Goal: Task Accomplishment & Management: Use online tool/utility

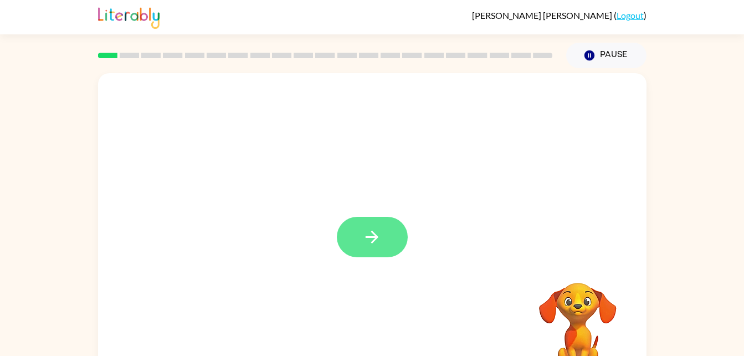
click at [374, 244] on icon "button" at bounding box center [371, 236] width 19 height 19
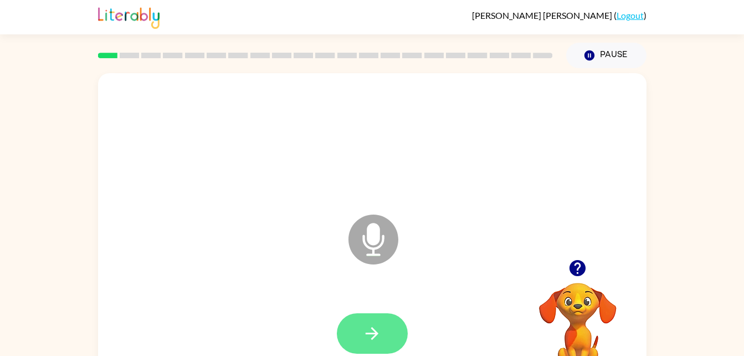
click at [353, 322] on button "button" at bounding box center [372, 333] width 71 height 40
click at [395, 326] on button "button" at bounding box center [372, 333] width 71 height 40
click at [351, 328] on button "button" at bounding box center [372, 333] width 71 height 40
click at [360, 320] on button "button" at bounding box center [372, 333] width 71 height 40
click at [352, 333] on button "button" at bounding box center [372, 333] width 71 height 40
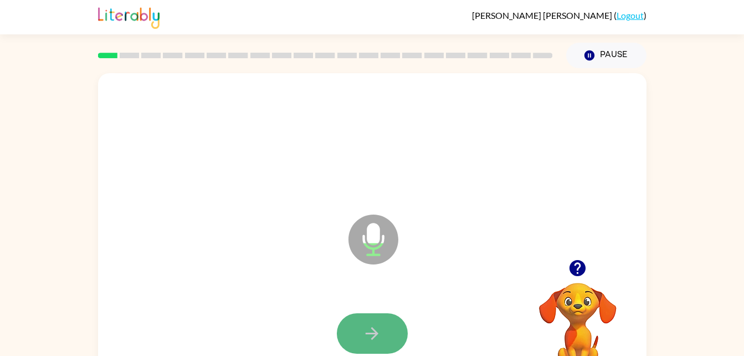
click at [370, 326] on icon "button" at bounding box center [371, 333] width 19 height 19
click at [361, 329] on button "button" at bounding box center [372, 333] width 71 height 40
click at [358, 328] on button "button" at bounding box center [372, 333] width 71 height 40
click at [373, 329] on icon "button" at bounding box center [372, 333] width 13 height 13
click at [364, 326] on icon "button" at bounding box center [371, 333] width 19 height 19
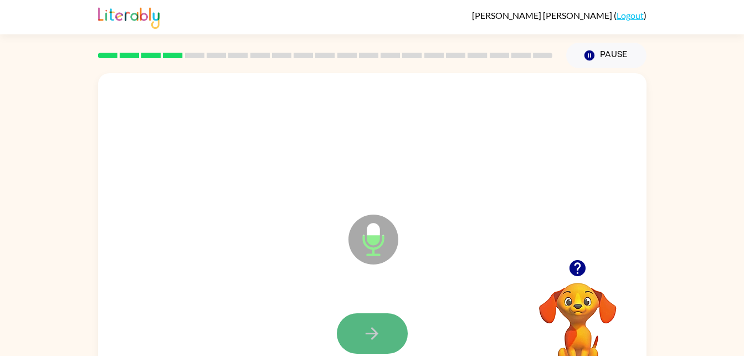
click at [382, 332] on button "button" at bounding box center [372, 333] width 71 height 40
click at [382, 347] on button "button" at bounding box center [372, 333] width 71 height 40
click at [361, 320] on button "button" at bounding box center [372, 333] width 71 height 40
click at [388, 339] on button "button" at bounding box center [372, 333] width 71 height 40
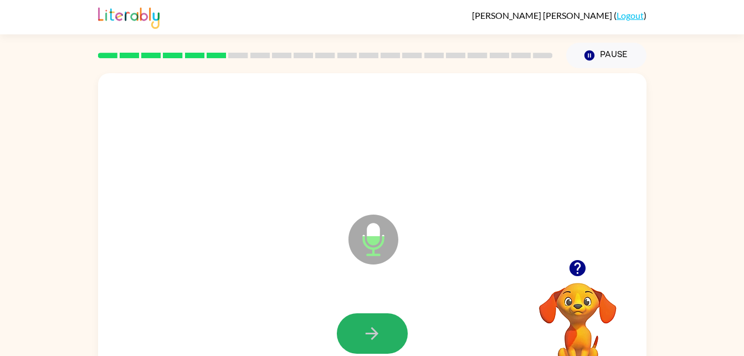
drag, startPoint x: 364, startPoint y: 314, endPoint x: 359, endPoint y: 316, distance: 5.7
click at [359, 316] on button "button" at bounding box center [372, 333] width 71 height 40
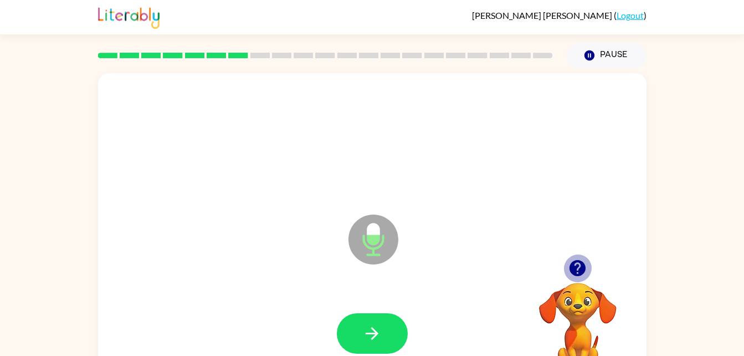
click at [573, 270] on icon "button" at bounding box center [577, 268] width 16 height 16
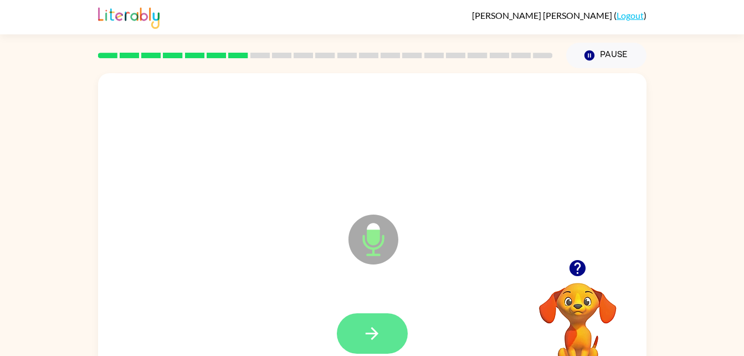
click at [367, 347] on button "button" at bounding box center [372, 333] width 71 height 40
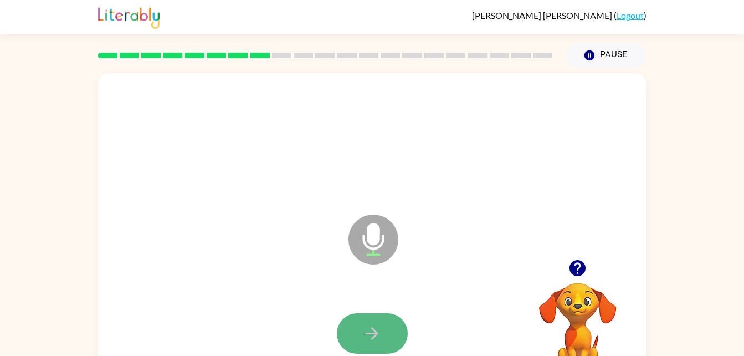
click at [368, 321] on button "button" at bounding box center [372, 333] width 71 height 40
click at [356, 338] on button "button" at bounding box center [372, 333] width 71 height 40
click at [357, 332] on button "button" at bounding box center [372, 333] width 71 height 40
click at [362, 339] on icon "button" at bounding box center [371, 333] width 19 height 19
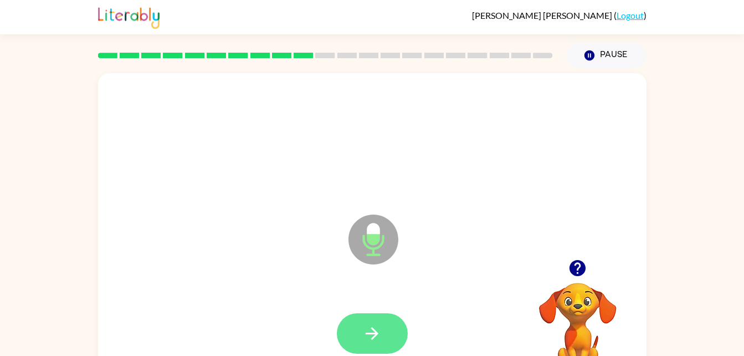
click at [372, 324] on icon "button" at bounding box center [371, 333] width 19 height 19
click at [356, 326] on button "button" at bounding box center [372, 333] width 71 height 40
click at [387, 332] on button "button" at bounding box center [372, 333] width 71 height 40
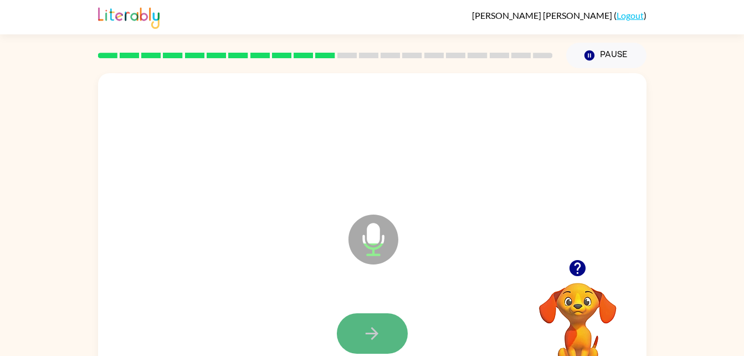
click at [348, 335] on button "button" at bounding box center [372, 333] width 71 height 40
click at [362, 330] on icon "button" at bounding box center [371, 333] width 19 height 19
click at [358, 328] on button "button" at bounding box center [372, 333] width 71 height 40
click at [356, 331] on button "button" at bounding box center [372, 333] width 71 height 40
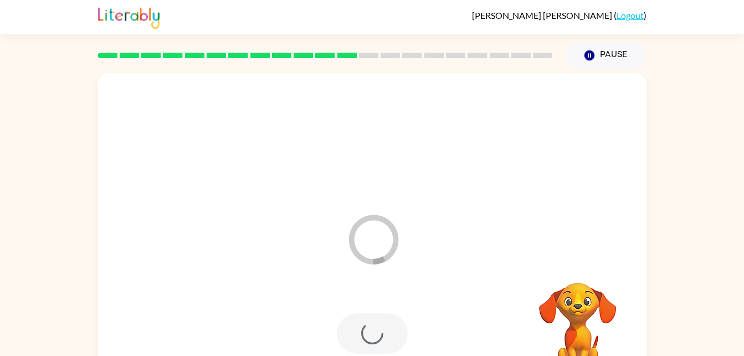
drag, startPoint x: 356, startPoint y: 331, endPoint x: 495, endPoint y: 282, distance: 147.5
click at [495, 282] on div "Loader Your response is being sent to our graders" at bounding box center [372, 231] width 548 height 316
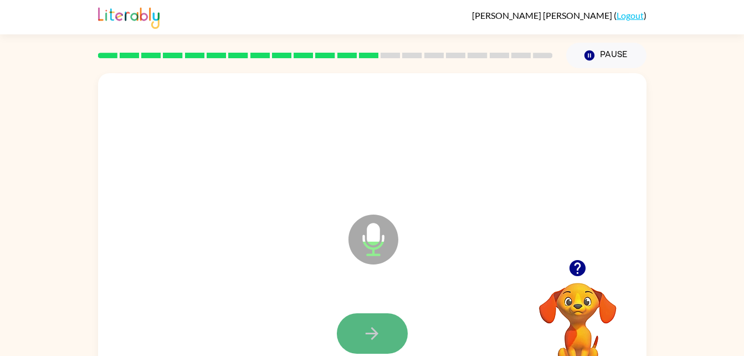
click at [366, 334] on icon "button" at bounding box center [371, 333] width 19 height 19
click at [371, 324] on icon "button" at bounding box center [371, 333] width 19 height 19
click at [358, 325] on button "button" at bounding box center [372, 333] width 71 height 40
click at [371, 327] on icon "button" at bounding box center [371, 333] width 19 height 19
click at [367, 336] on icon "button" at bounding box center [371, 333] width 19 height 19
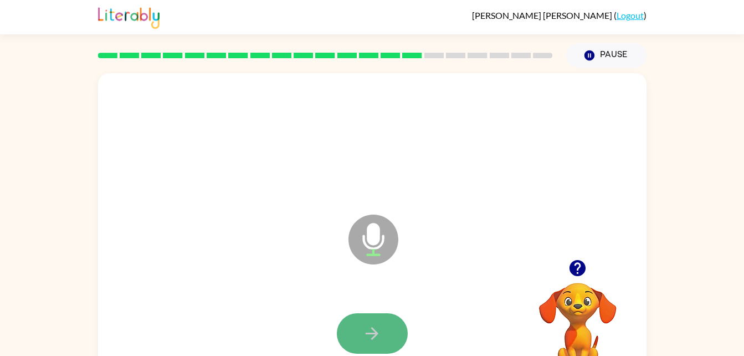
click at [368, 314] on button "button" at bounding box center [372, 333] width 71 height 40
click at [368, 335] on icon "button" at bounding box center [371, 333] width 19 height 19
click at [374, 319] on button "button" at bounding box center [372, 333] width 71 height 40
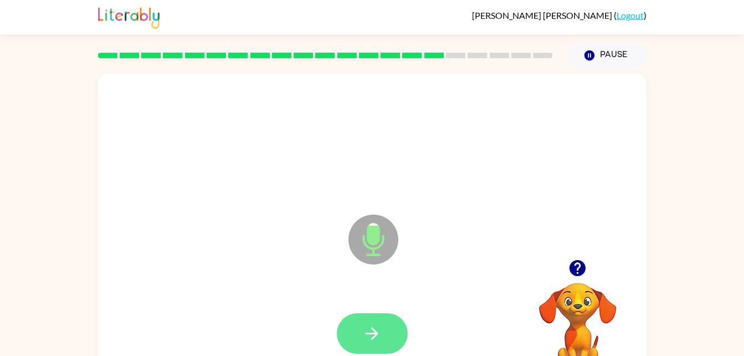
click at [379, 315] on button "button" at bounding box center [372, 333] width 71 height 40
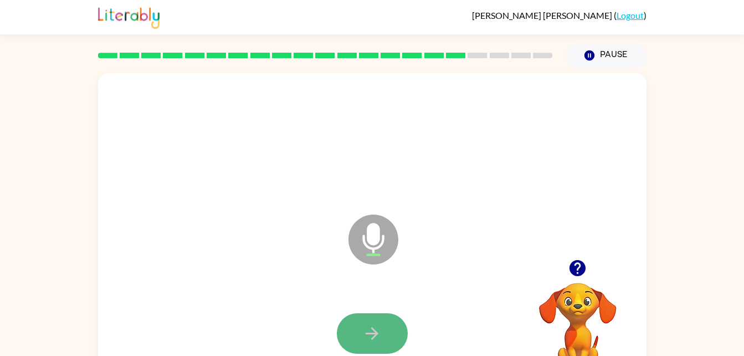
click at [378, 330] on icon "button" at bounding box center [371, 333] width 19 height 19
click at [373, 331] on icon "button" at bounding box center [371, 333] width 19 height 19
click at [361, 320] on button "button" at bounding box center [372, 333] width 71 height 40
click at [368, 337] on icon "button" at bounding box center [371, 333] width 19 height 19
click at [371, 331] on icon "button" at bounding box center [371, 333] width 19 height 19
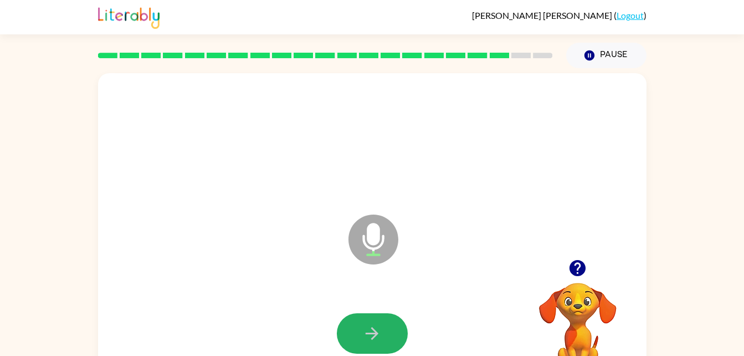
click at [371, 331] on icon "button" at bounding box center [371, 333] width 19 height 19
click at [372, 332] on icon "button" at bounding box center [372, 333] width 13 height 13
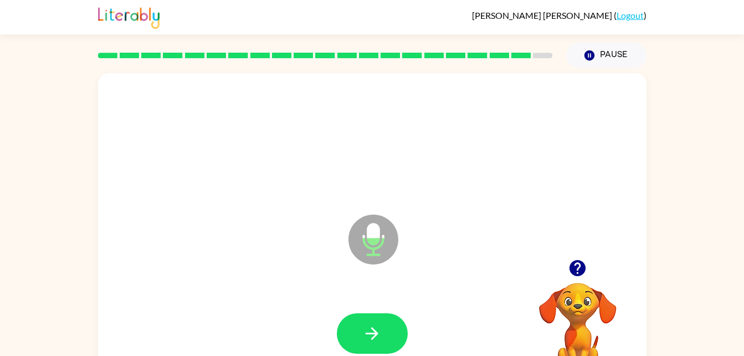
click at [372, 332] on icon "button" at bounding box center [372, 333] width 13 height 13
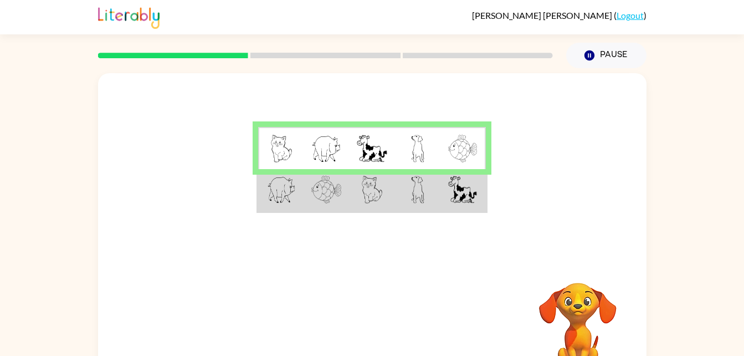
click at [269, 206] on td at bounding box center [280, 190] width 45 height 43
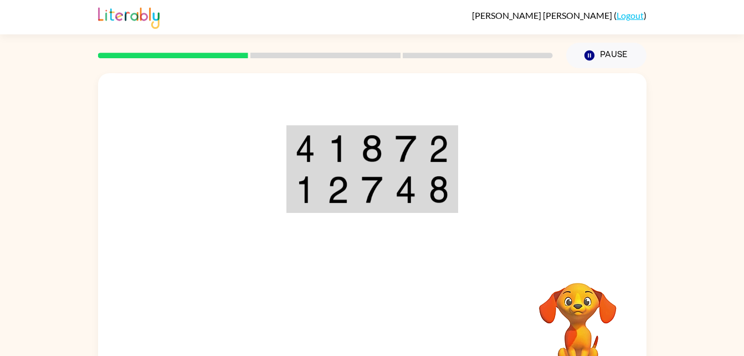
click at [293, 153] on td at bounding box center [304, 148] width 34 height 43
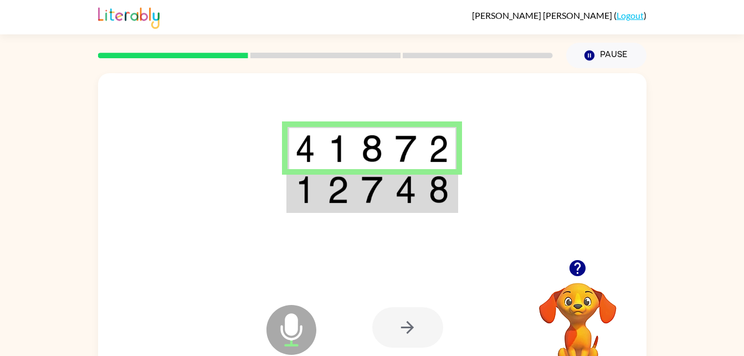
click at [292, 191] on td at bounding box center [304, 190] width 34 height 43
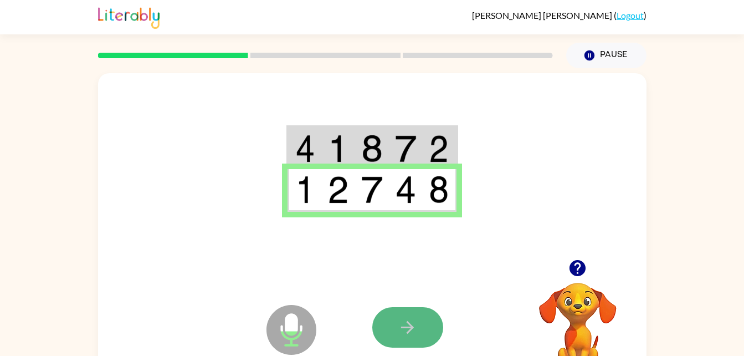
click at [402, 347] on button "button" at bounding box center [407, 327] width 71 height 40
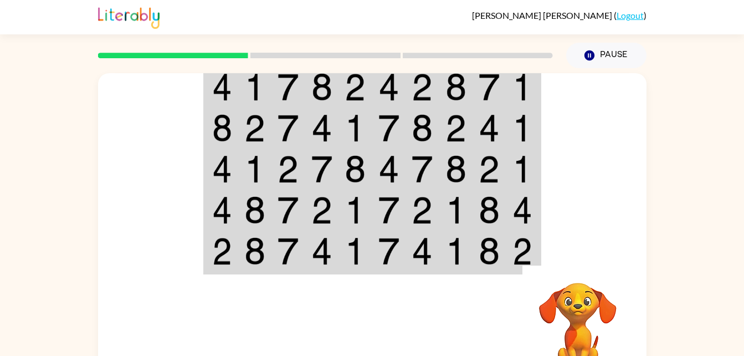
click at [208, 96] on td at bounding box center [221, 86] width 34 height 43
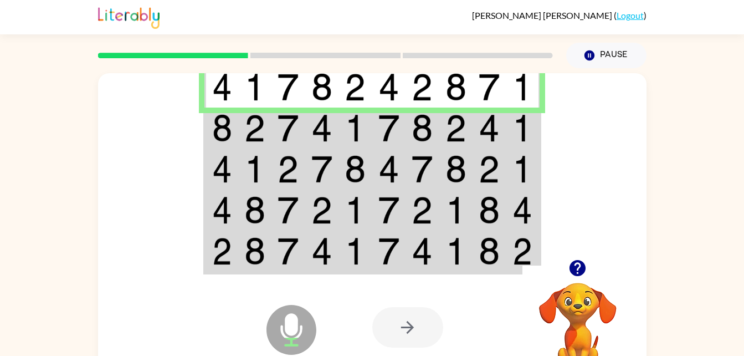
click at [208, 96] on td at bounding box center [221, 86] width 34 height 43
click at [210, 137] on td at bounding box center [221, 127] width 34 height 41
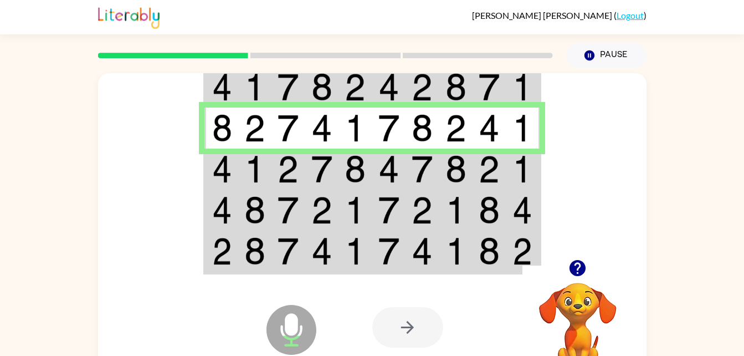
click at [199, 176] on div at bounding box center [372, 166] width 548 height 186
click at [203, 174] on table at bounding box center [372, 169] width 338 height 210
click at [229, 166] on img at bounding box center [222, 169] width 20 height 28
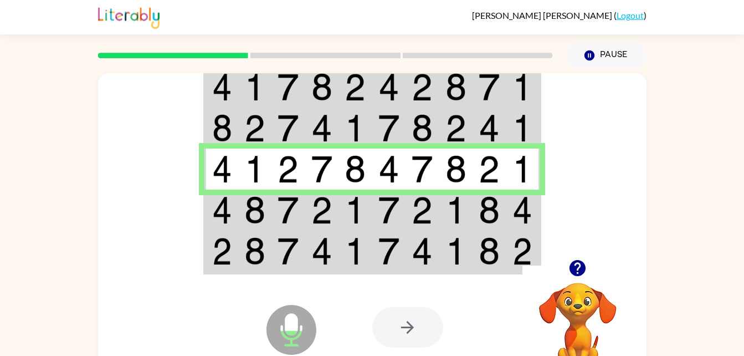
click at [209, 209] on td at bounding box center [221, 209] width 34 height 41
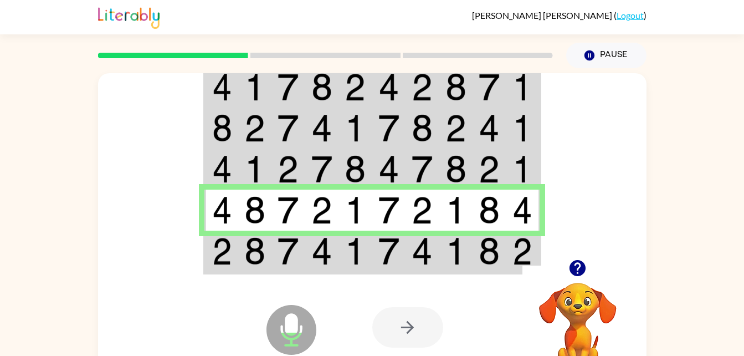
click at [202, 262] on div "Microphone The Microphone is here when it is your turn to talk Your browser mus…" at bounding box center [372, 231] width 548 height 316
click at [239, 246] on td at bounding box center [255, 251] width 34 height 43
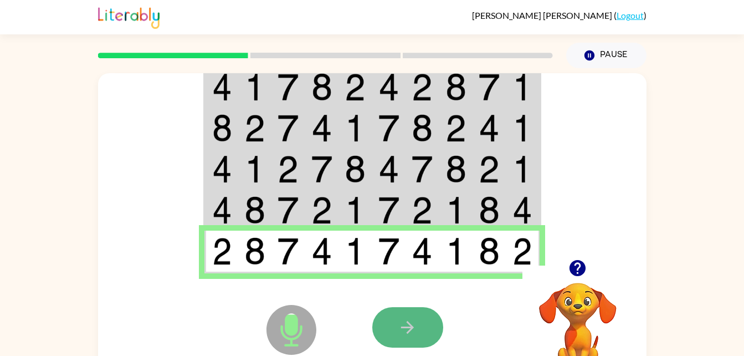
click at [415, 314] on button "button" at bounding box center [407, 327] width 71 height 40
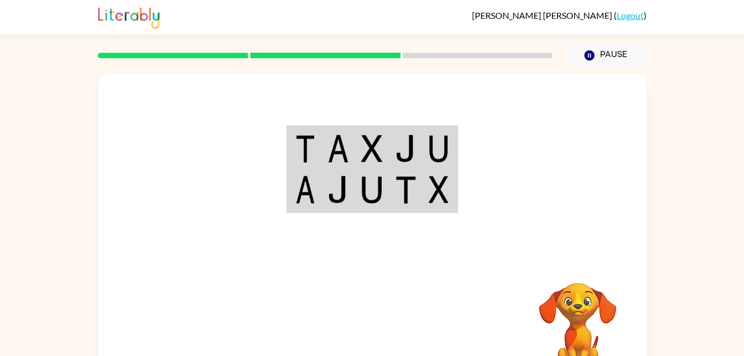
click at [302, 151] on img at bounding box center [305, 149] width 20 height 28
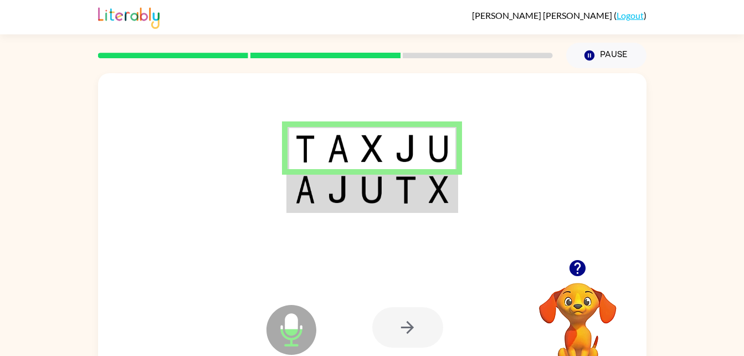
click at [302, 151] on img at bounding box center [305, 149] width 20 height 28
click at [311, 201] on img at bounding box center [305, 190] width 20 height 28
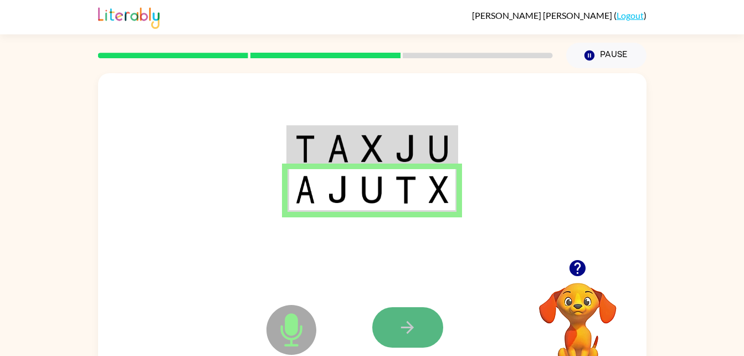
click at [404, 333] on icon "button" at bounding box center [407, 326] width 19 height 19
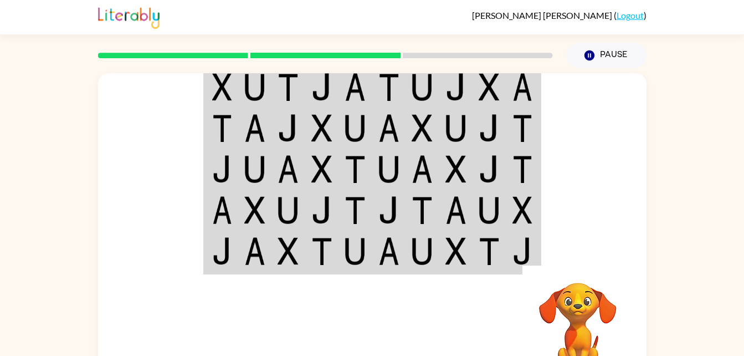
click at [234, 84] on td at bounding box center [221, 86] width 34 height 43
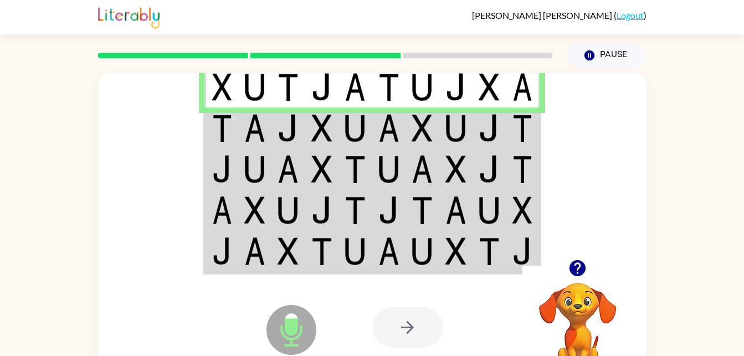
click at [222, 124] on img at bounding box center [222, 128] width 20 height 28
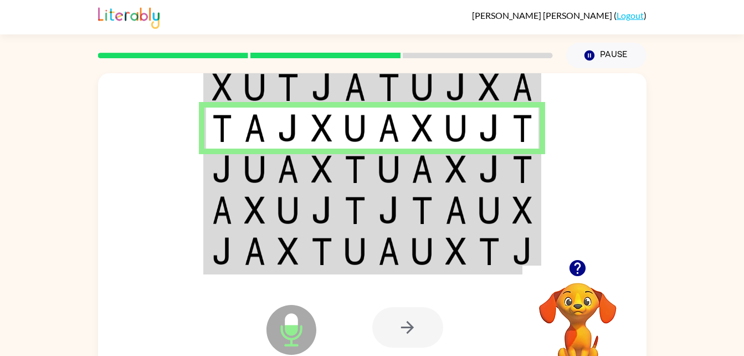
click at [208, 177] on td at bounding box center [221, 168] width 34 height 41
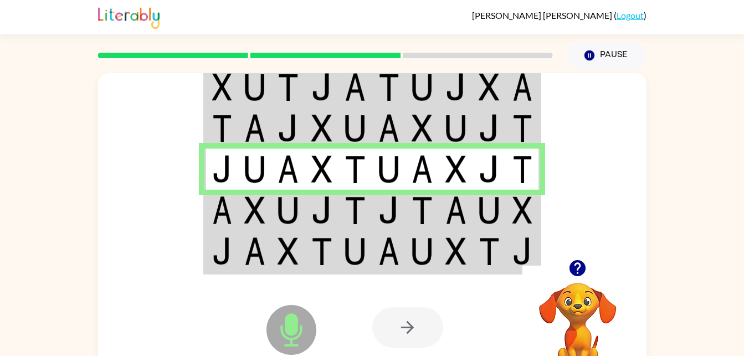
click at [210, 215] on td at bounding box center [221, 209] width 34 height 41
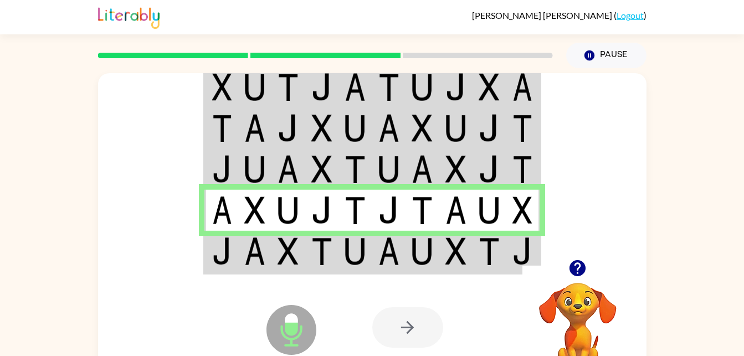
click at [210, 260] on td at bounding box center [221, 251] width 34 height 43
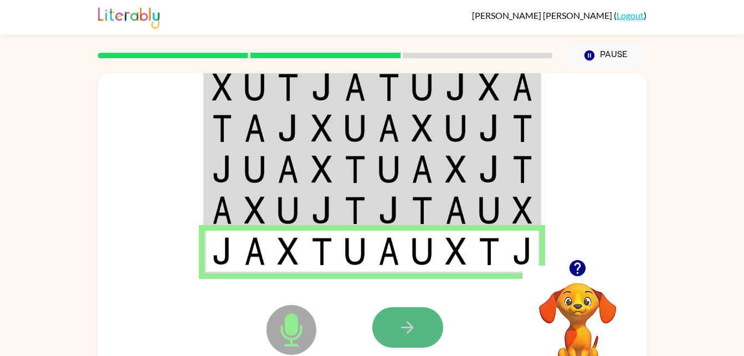
click at [405, 314] on button "button" at bounding box center [407, 327] width 71 height 40
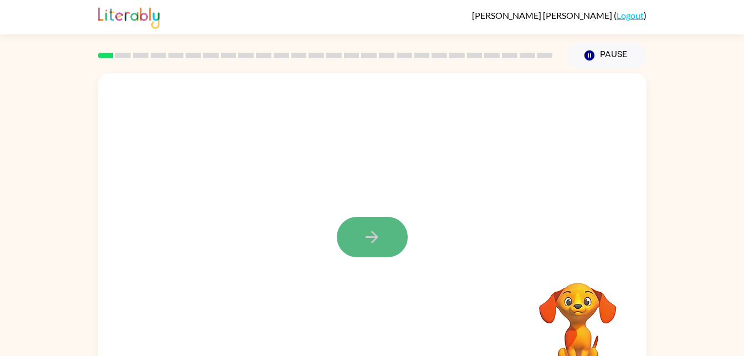
click at [349, 228] on button "button" at bounding box center [372, 237] width 71 height 40
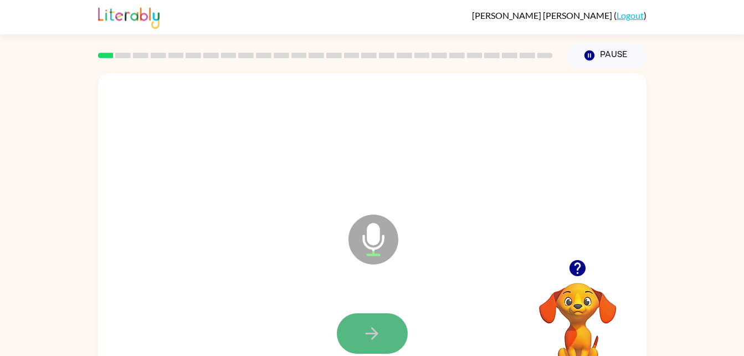
click at [397, 337] on button "button" at bounding box center [372, 333] width 71 height 40
click at [358, 335] on button "button" at bounding box center [372, 333] width 71 height 40
click at [369, 336] on icon "button" at bounding box center [371, 333] width 19 height 19
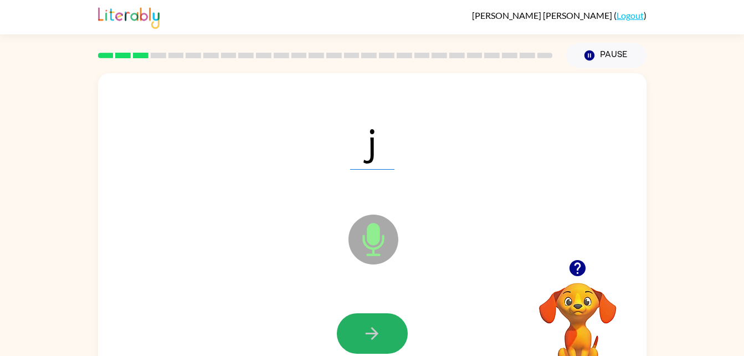
click at [369, 336] on icon "button" at bounding box center [371, 333] width 19 height 19
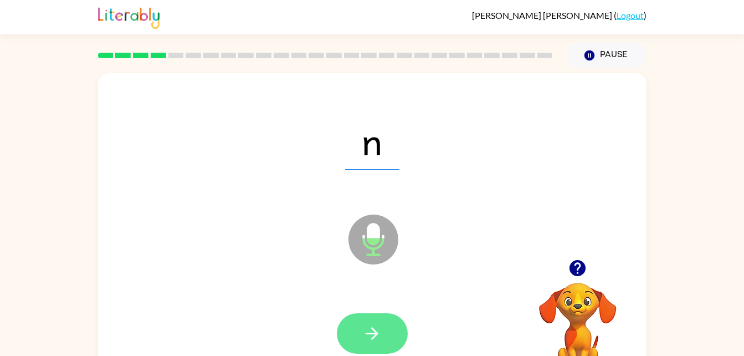
drag, startPoint x: 375, startPoint y: 332, endPoint x: 355, endPoint y: 338, distance: 21.4
click at [355, 338] on button "button" at bounding box center [372, 333] width 71 height 40
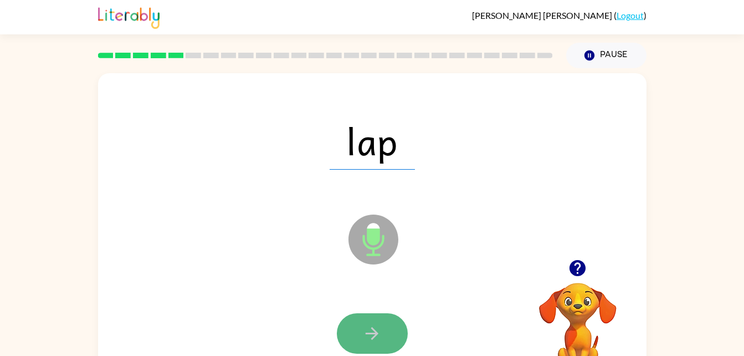
click at [383, 343] on button "button" at bounding box center [372, 333] width 71 height 40
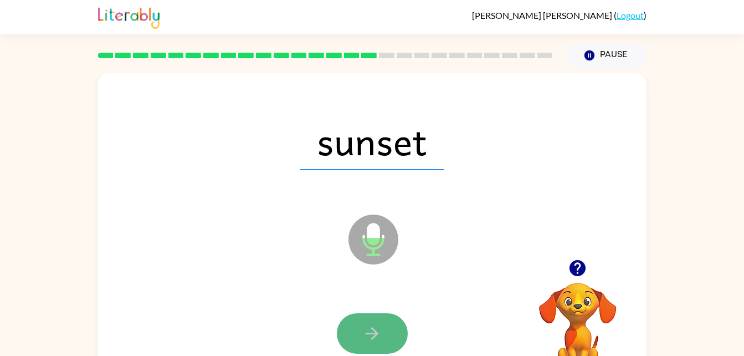
click at [368, 335] on icon "button" at bounding box center [371, 333] width 19 height 19
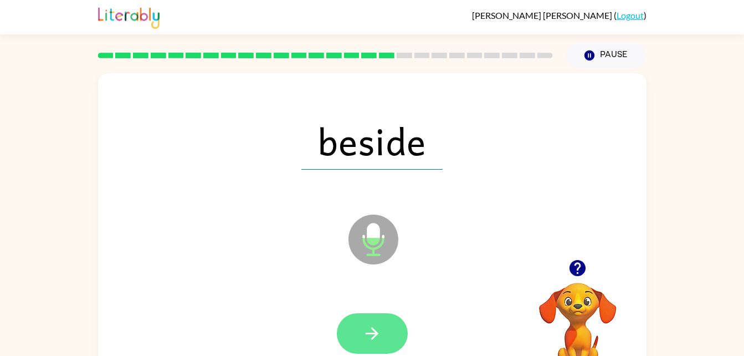
click at [384, 329] on button "button" at bounding box center [372, 333] width 71 height 40
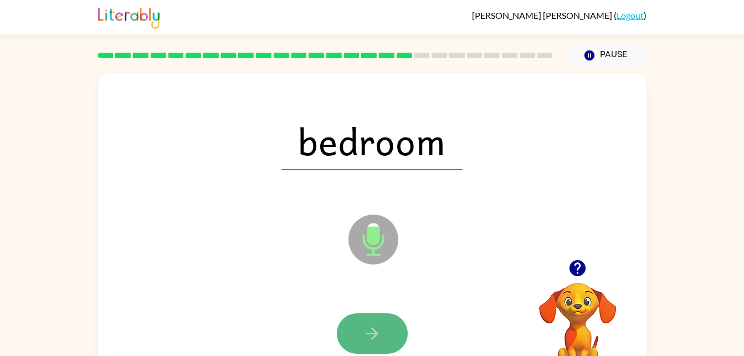
click at [371, 346] on button "button" at bounding box center [372, 333] width 71 height 40
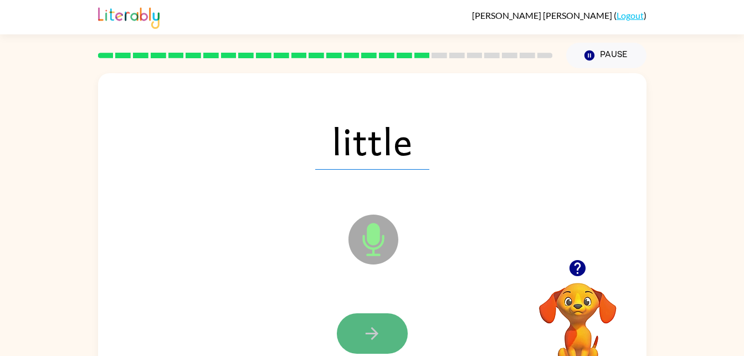
click at [387, 348] on button "button" at bounding box center [372, 333] width 71 height 40
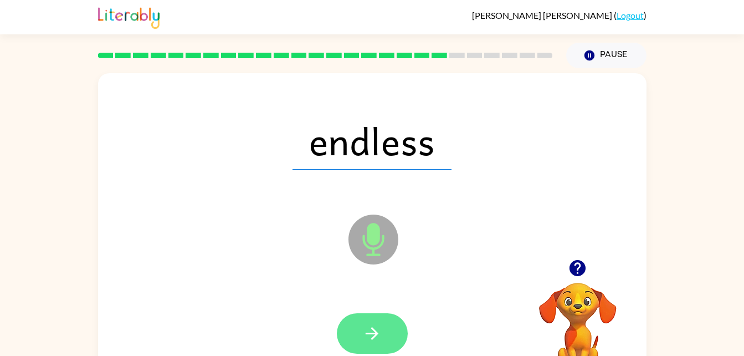
click at [355, 338] on button "button" at bounding box center [372, 333] width 71 height 40
click at [374, 332] on icon "button" at bounding box center [372, 333] width 13 height 13
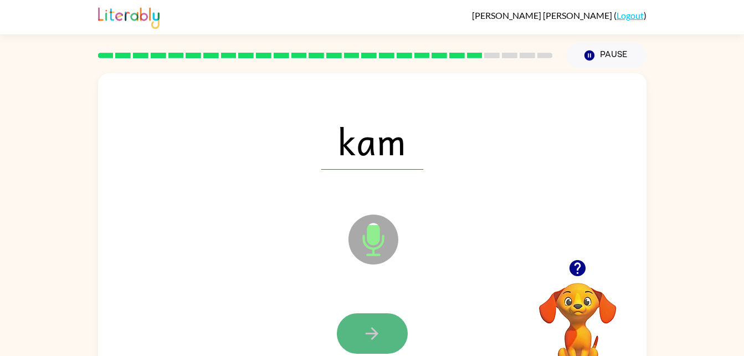
click at [372, 335] on icon "button" at bounding box center [371, 333] width 19 height 19
click at [368, 337] on icon "button" at bounding box center [371, 333] width 19 height 19
click at [350, 319] on button "button" at bounding box center [372, 333] width 71 height 40
click at [364, 321] on button "button" at bounding box center [372, 333] width 71 height 40
